Goal: Transaction & Acquisition: Subscribe to service/newsletter

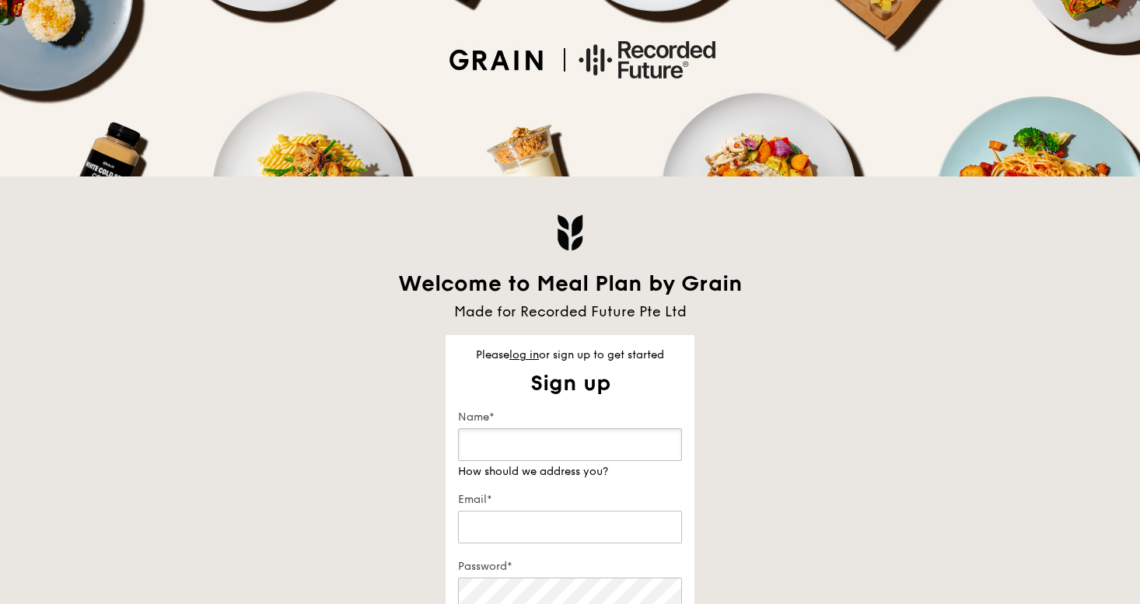
scroll to position [141, 0]
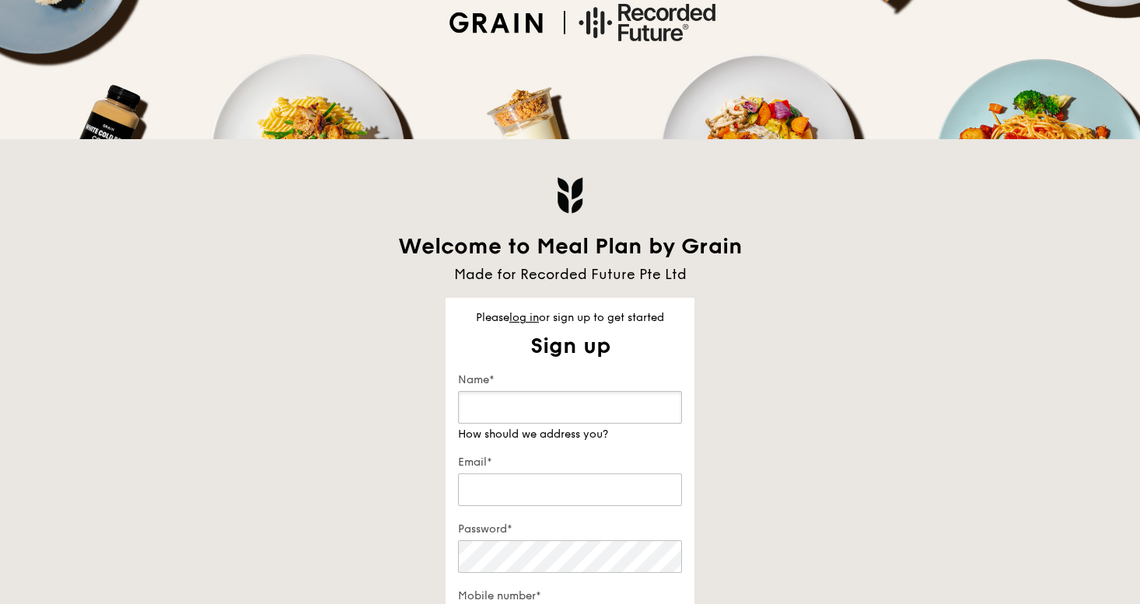
type input "a"
type input "Adriana Lee"
click at [545, 480] on input "Email*" at bounding box center [570, 474] width 224 height 33
type input "adriana.lee@recordedfuture.com"
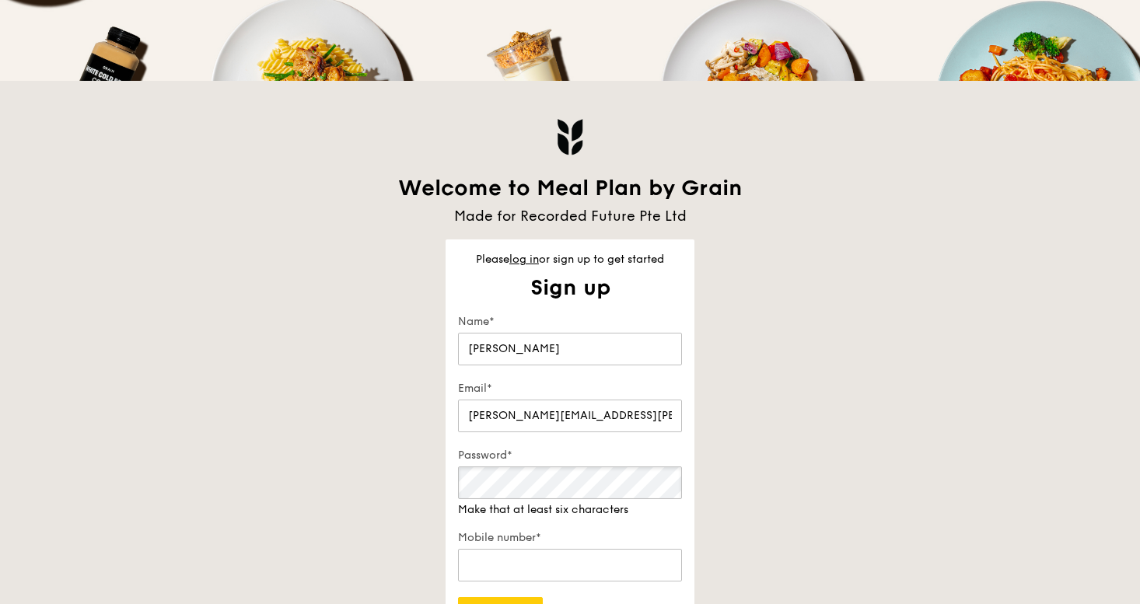
scroll to position [293, 0]
